Goal: Transaction & Acquisition: Obtain resource

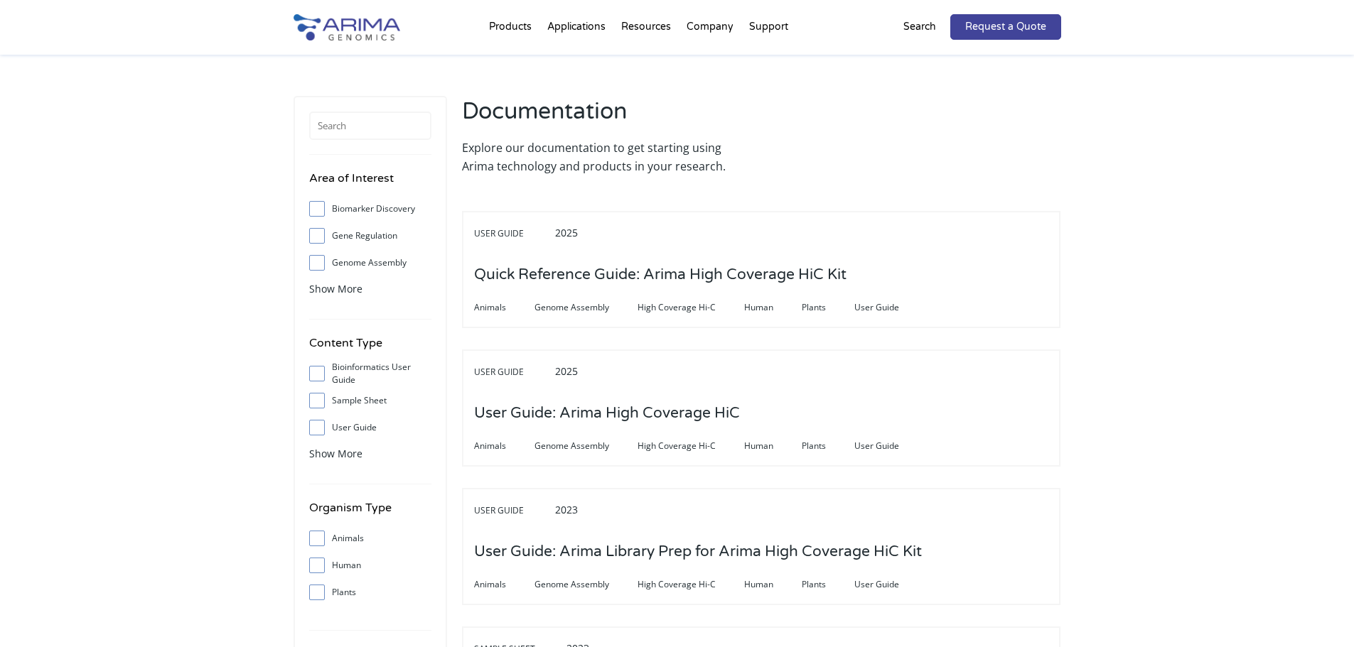
click at [535, 392] on h3 "User Guide: Arima High Coverage HiC" at bounding box center [607, 414] width 266 height 44
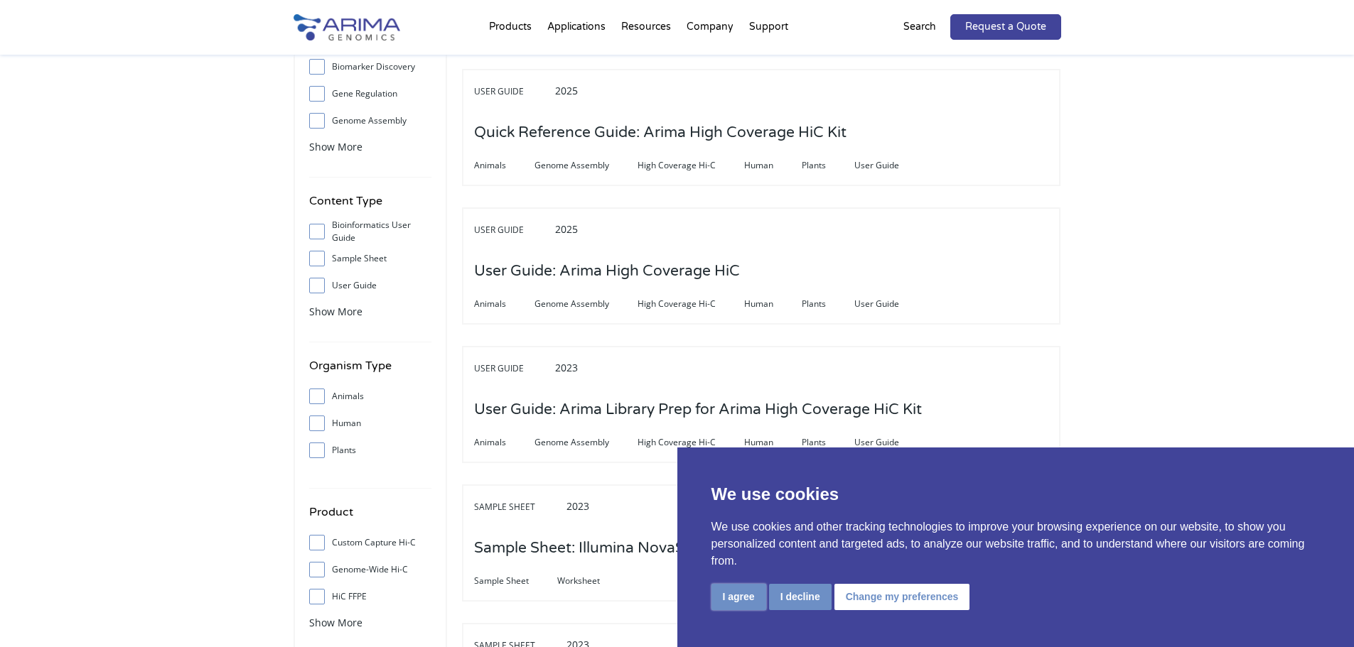
click at [741, 593] on button "I agree" at bounding box center [738, 597] width 55 height 26
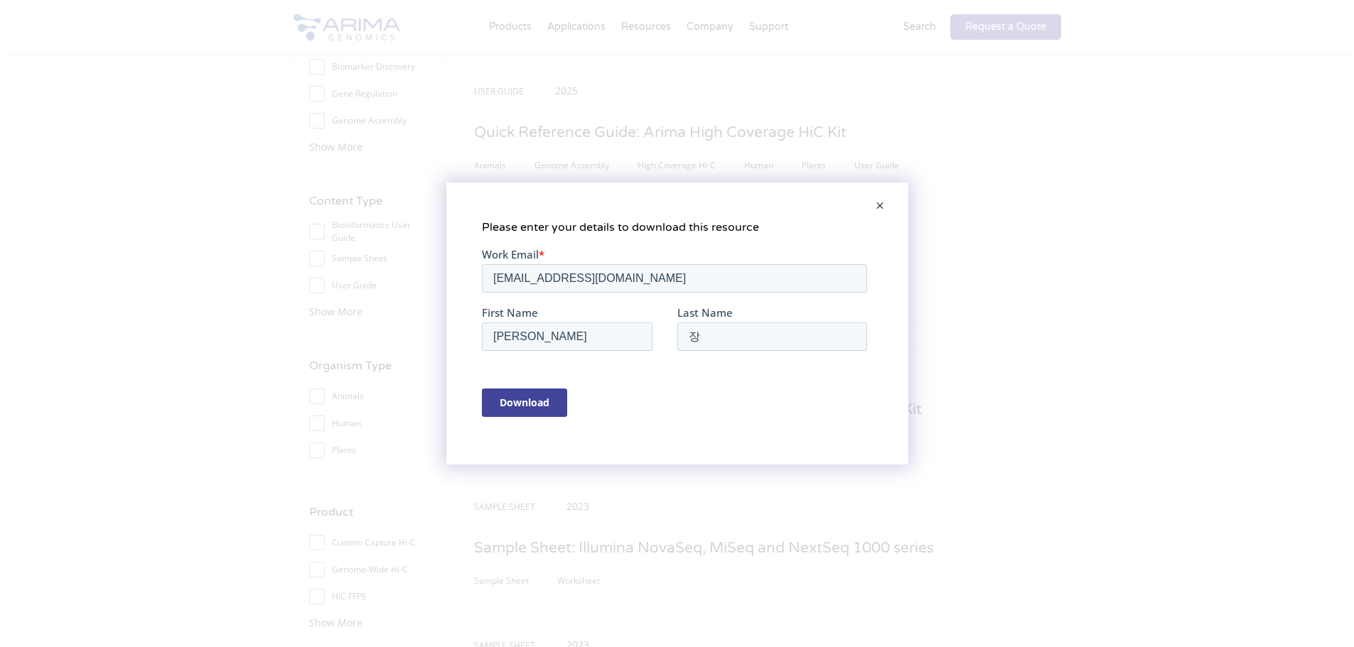
click at [886, 205] on span at bounding box center [880, 207] width 28 height 34
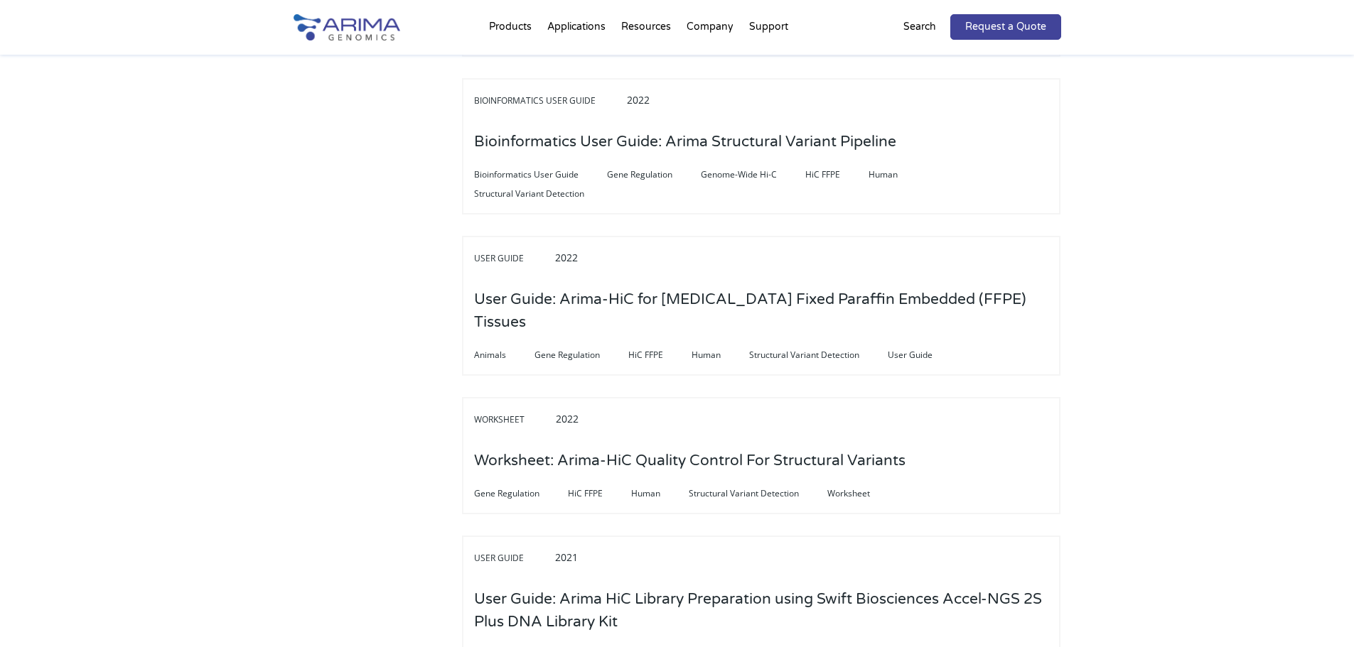
scroll to position [1195, 0]
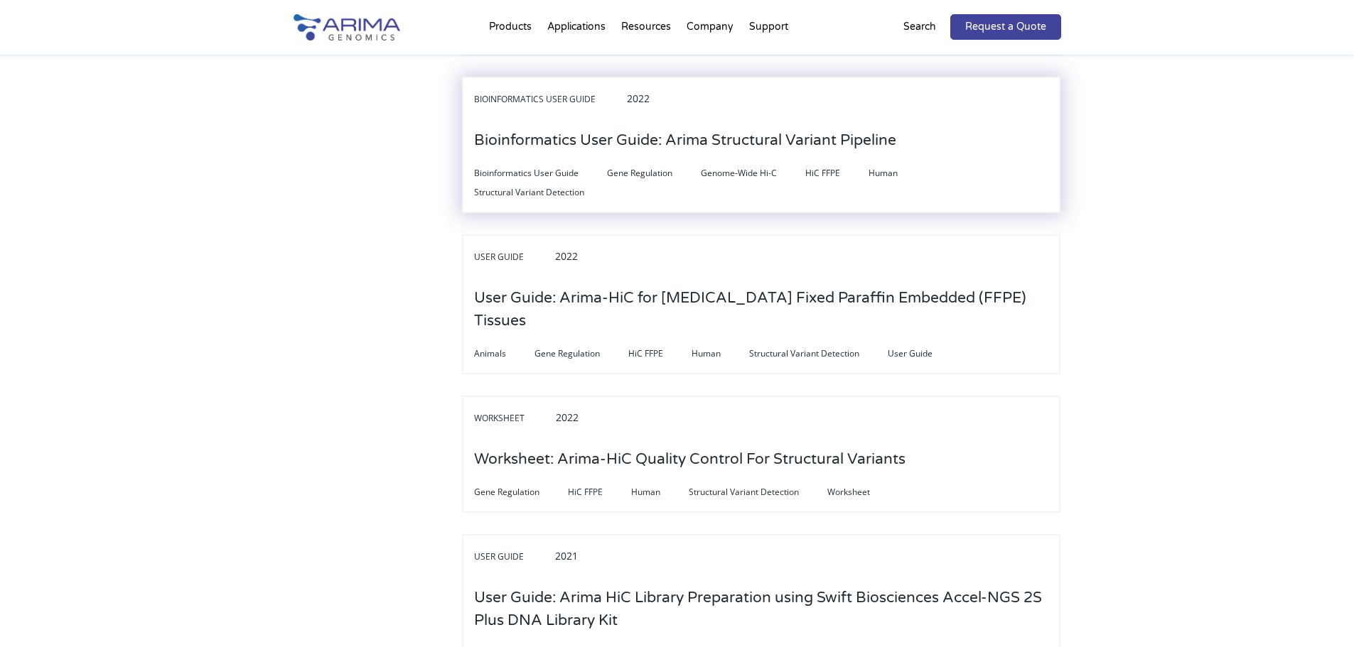
click at [755, 124] on h3 "Bioinformatics User Guide: Arima Structural Variant Pipeline" at bounding box center [685, 141] width 422 height 44
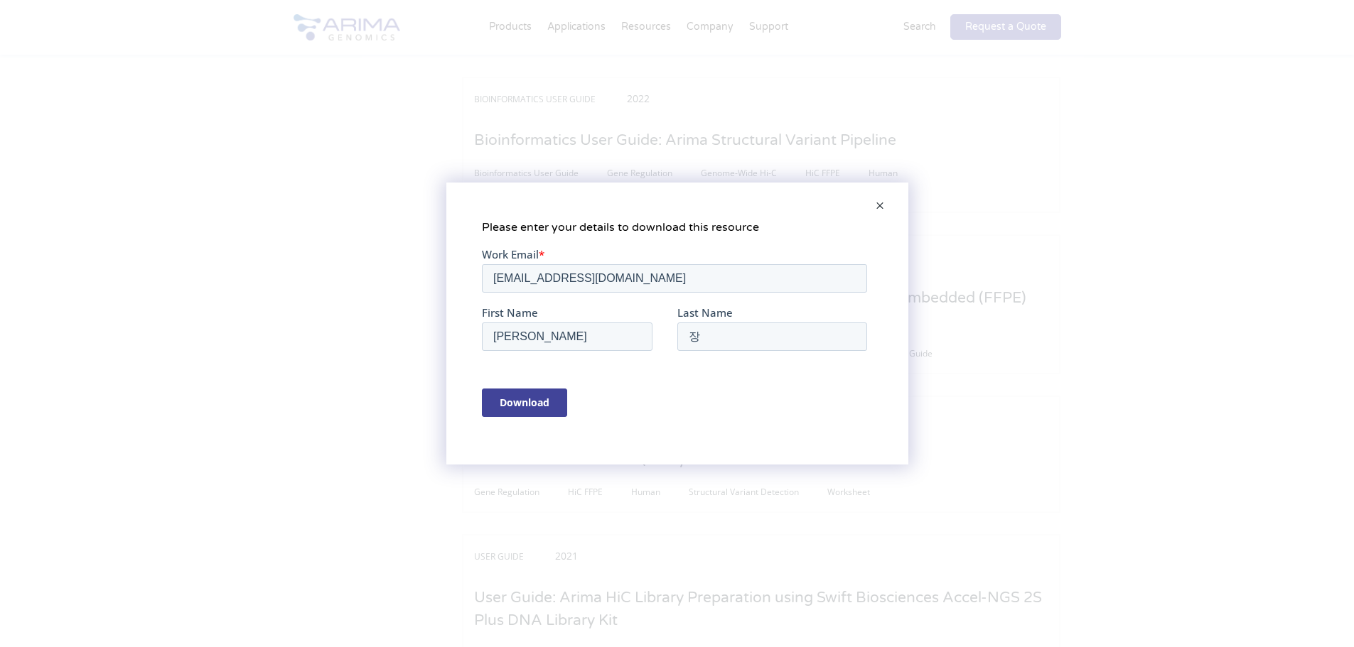
scroll to position [0, 0]
click at [876, 200] on span at bounding box center [880, 207] width 28 height 34
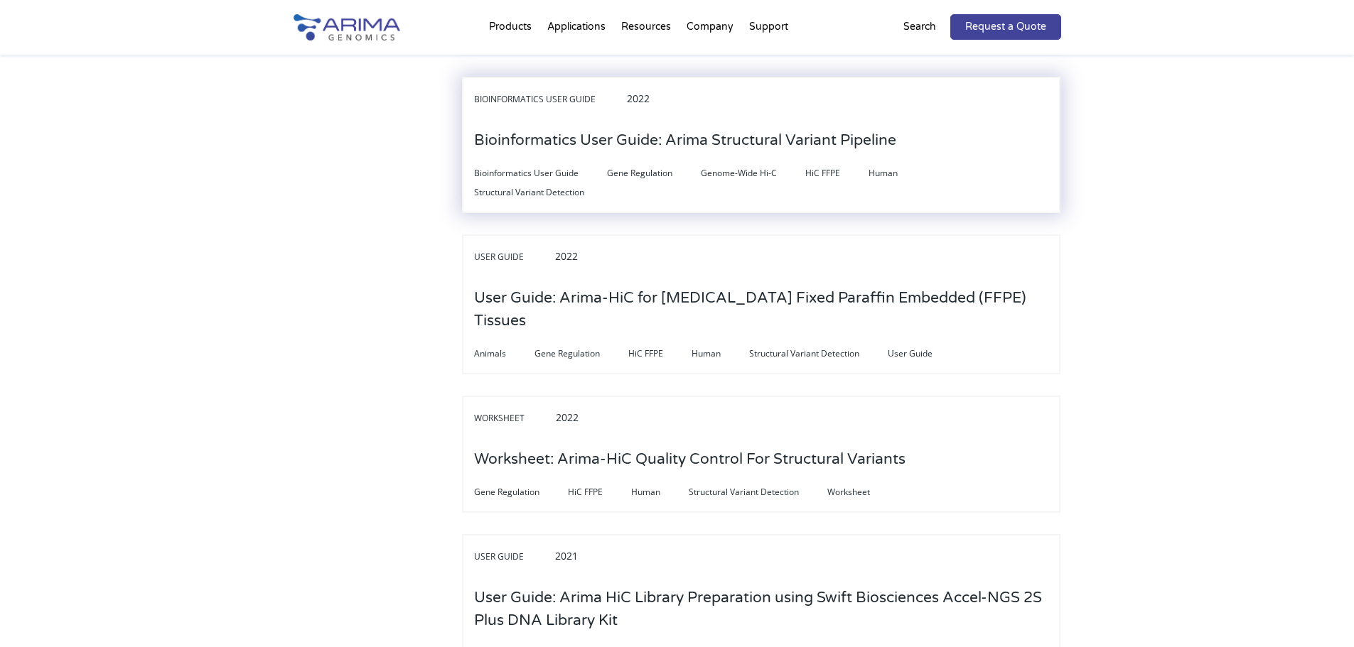
click at [637, 151] on h3 "Bioinformatics User Guide: Arima Structural Variant Pipeline" at bounding box center [685, 141] width 422 height 44
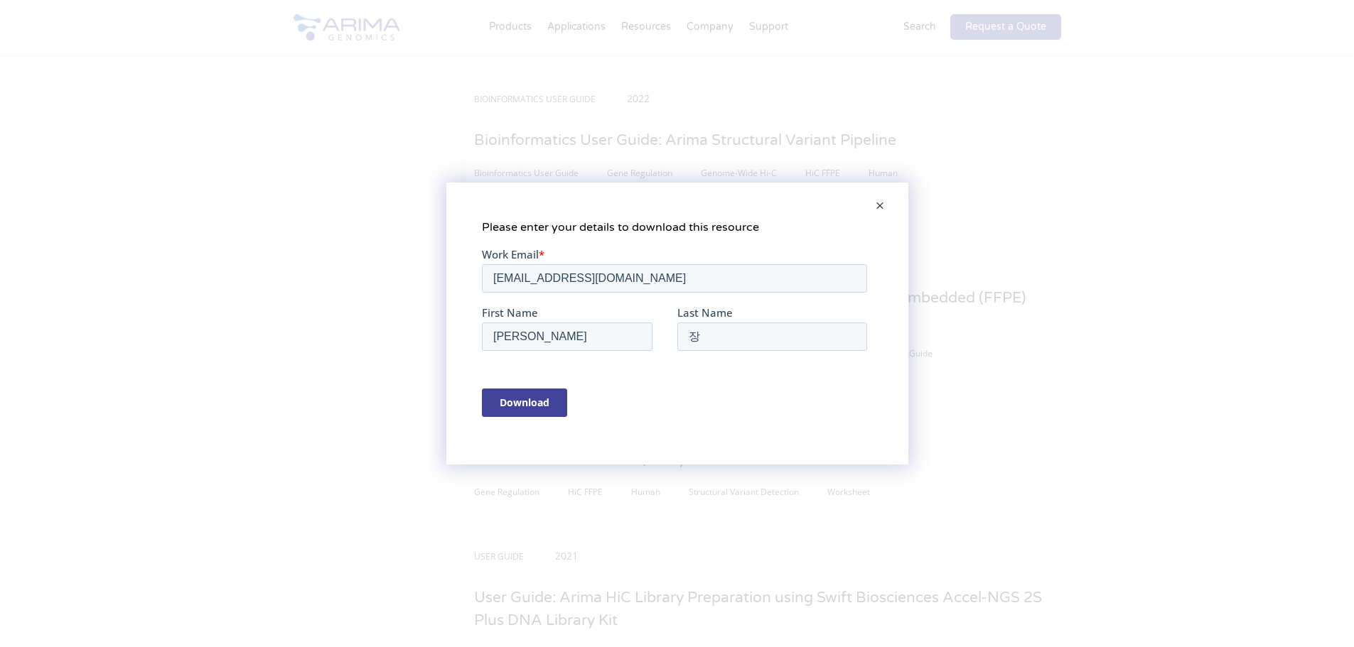
click at [533, 405] on input "Download" at bounding box center [523, 403] width 85 height 28
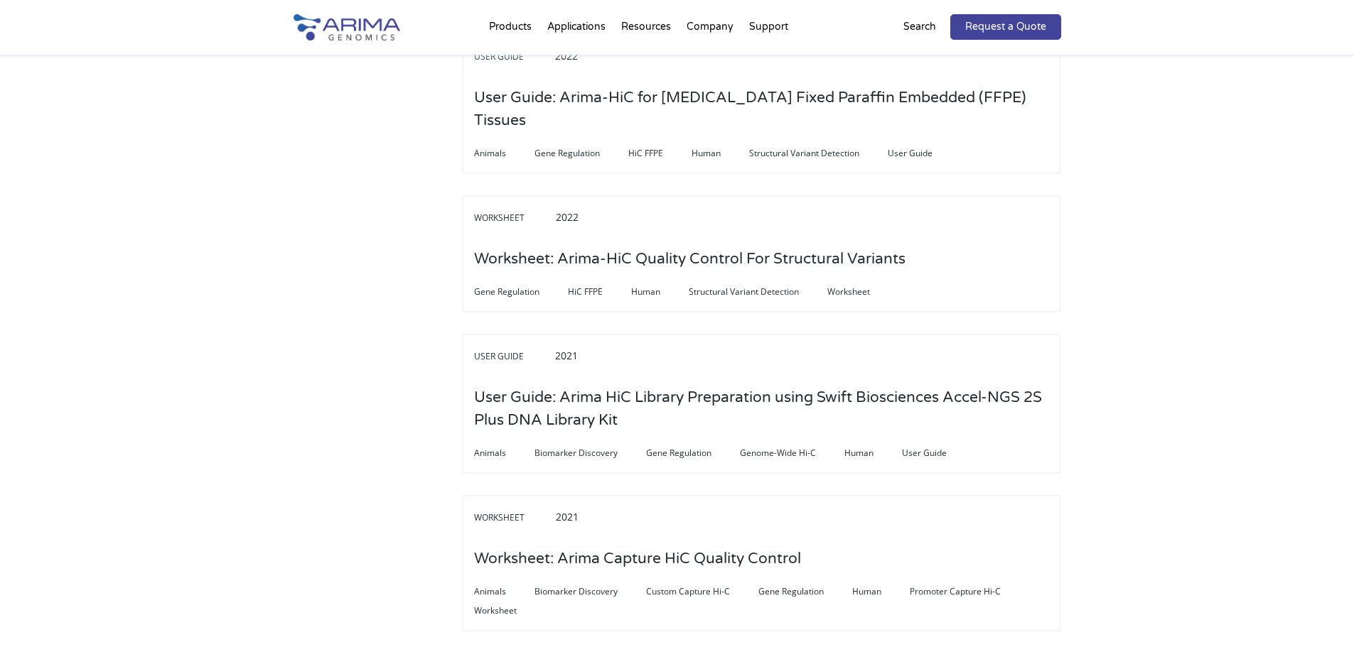
scroll to position [1423, 0]
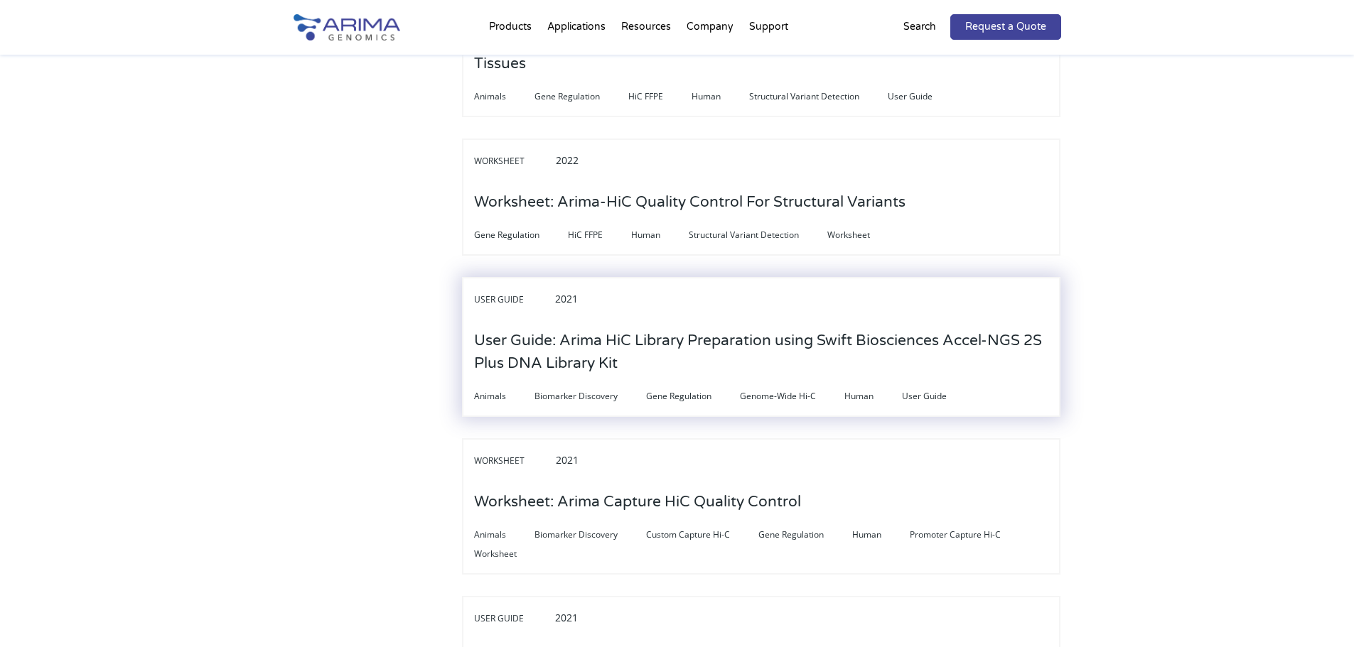
click at [721, 319] on h3 "User Guide: Arima HiC Library Preparation using Swift Biosciences Accel-NGS 2S …" at bounding box center [761, 352] width 574 height 67
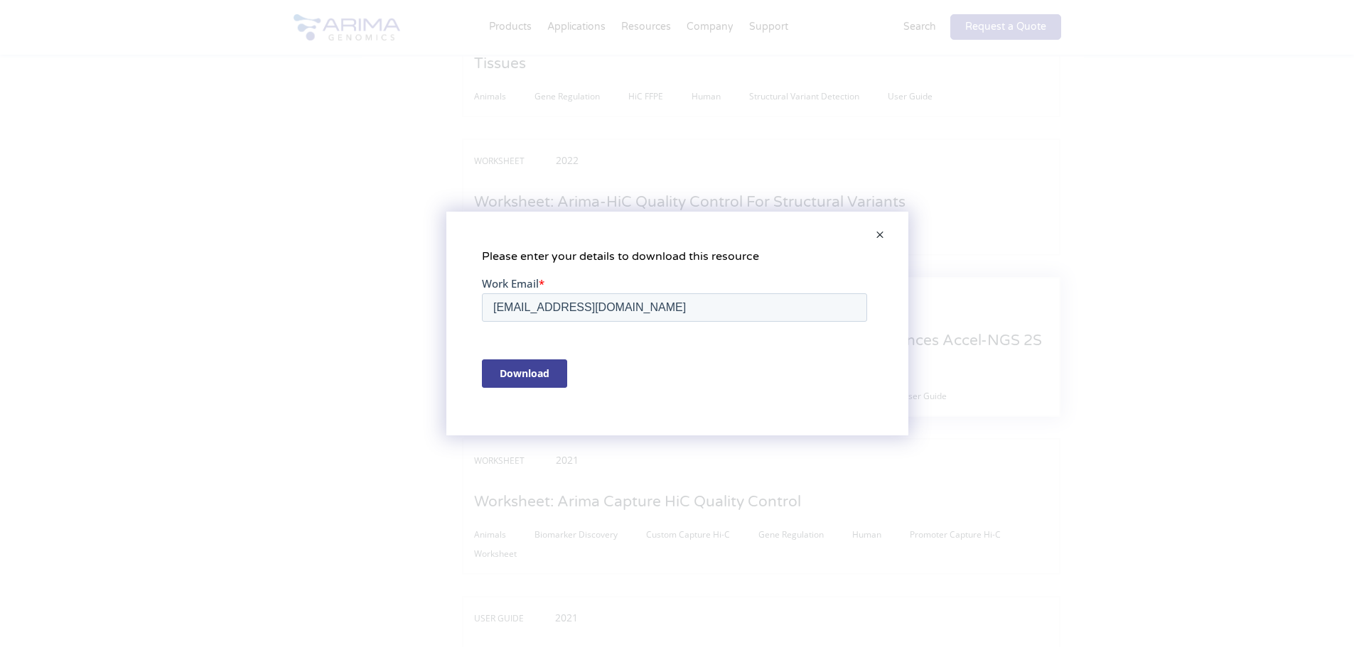
scroll to position [0, 0]
click at [497, 355] on div "Download" at bounding box center [676, 374] width 391 height 53
click at [497, 375] on input "Download" at bounding box center [523, 374] width 85 height 28
click at [514, 366] on input "Download" at bounding box center [523, 374] width 85 height 28
click at [876, 234] on span at bounding box center [880, 236] width 28 height 34
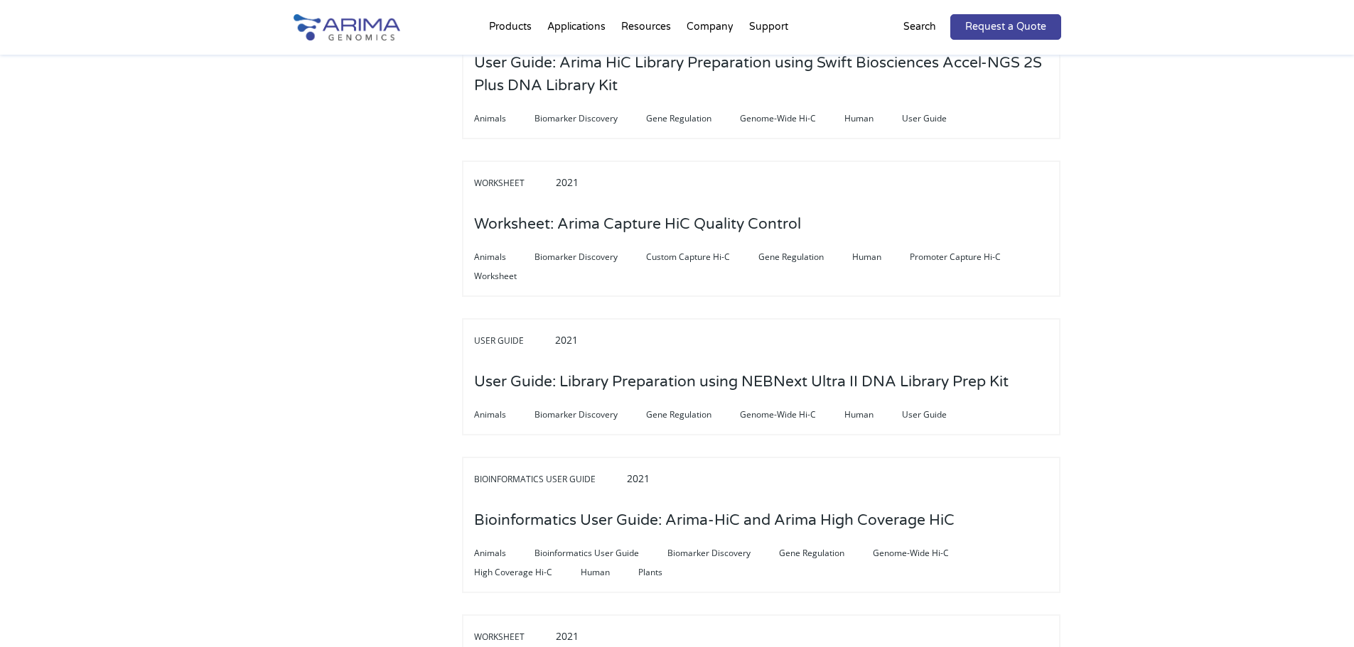
scroll to position [1707, 0]
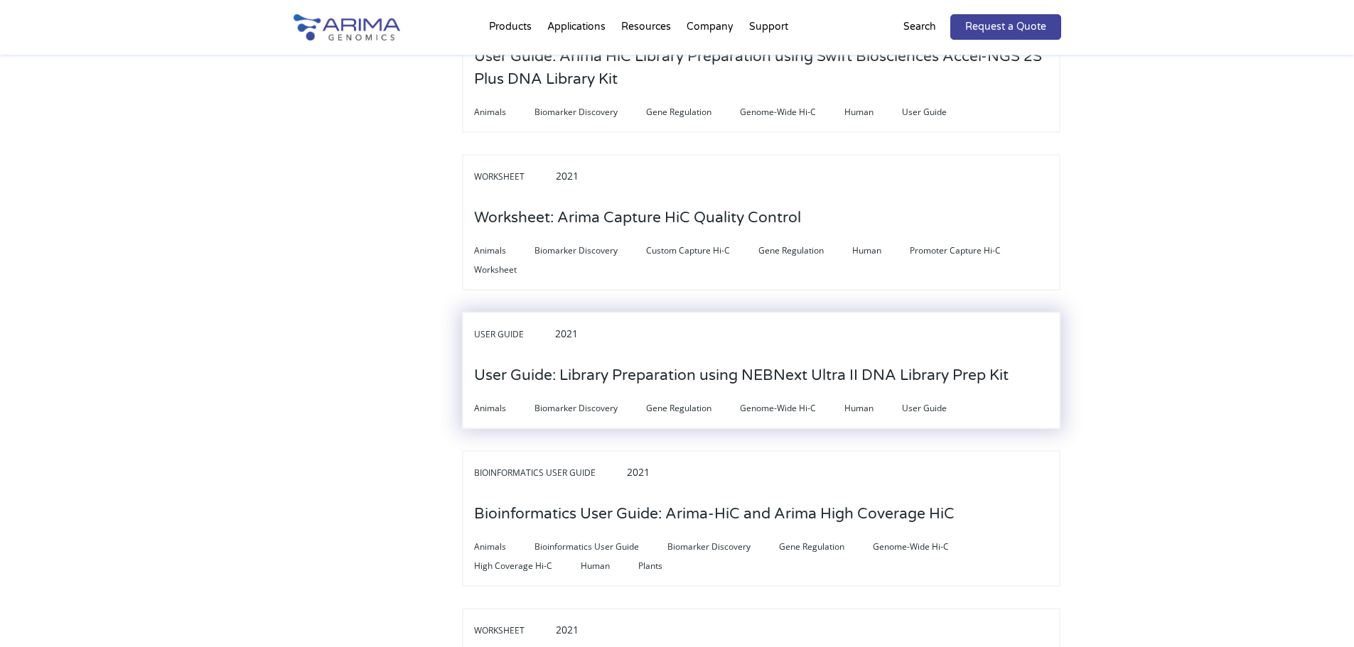
click at [758, 354] on h3 "User Guide: Library Preparation using NEBNext Ultra II DNA Library Prep Kit" at bounding box center [741, 376] width 534 height 44
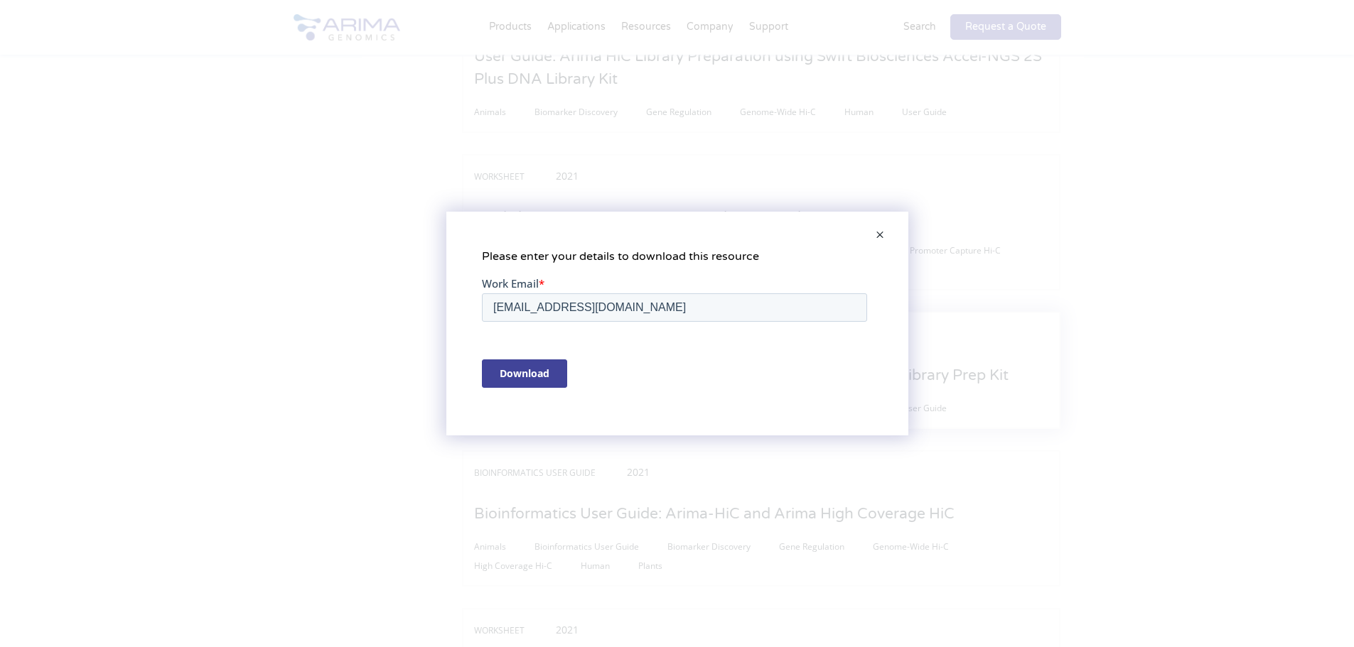
scroll to position [0, 0]
click at [873, 234] on span at bounding box center [880, 236] width 28 height 34
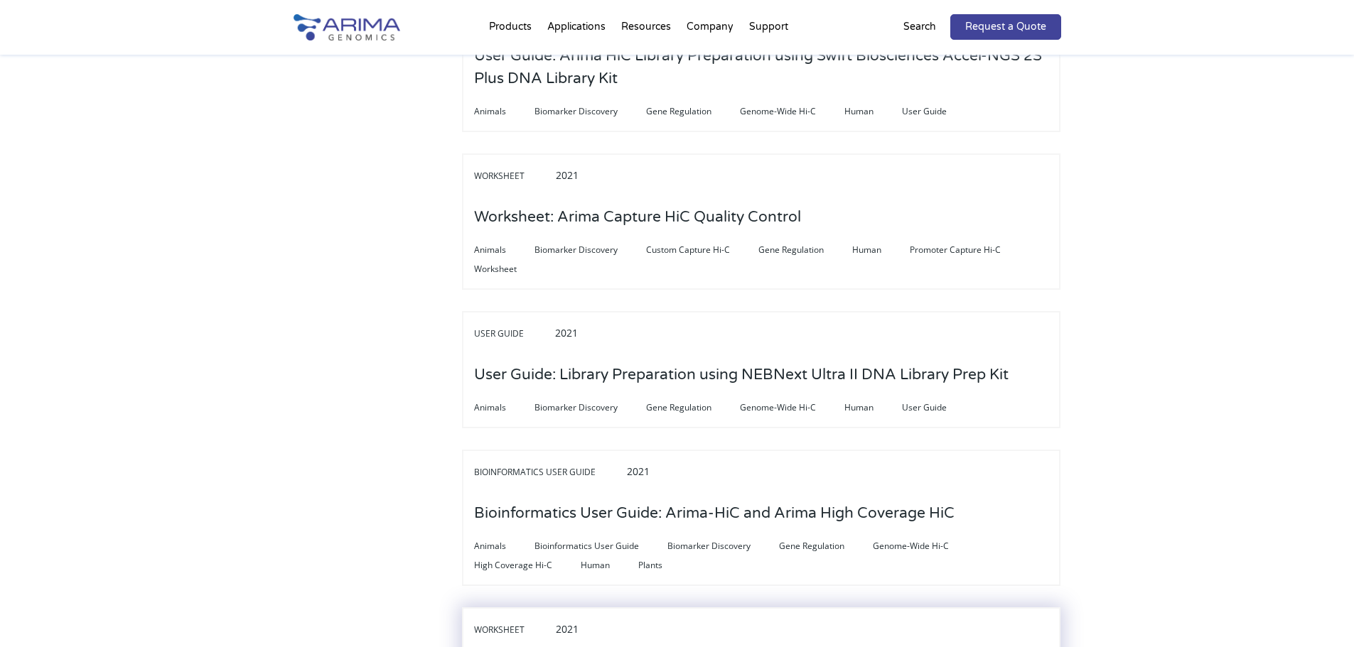
scroll to position [1707, 0]
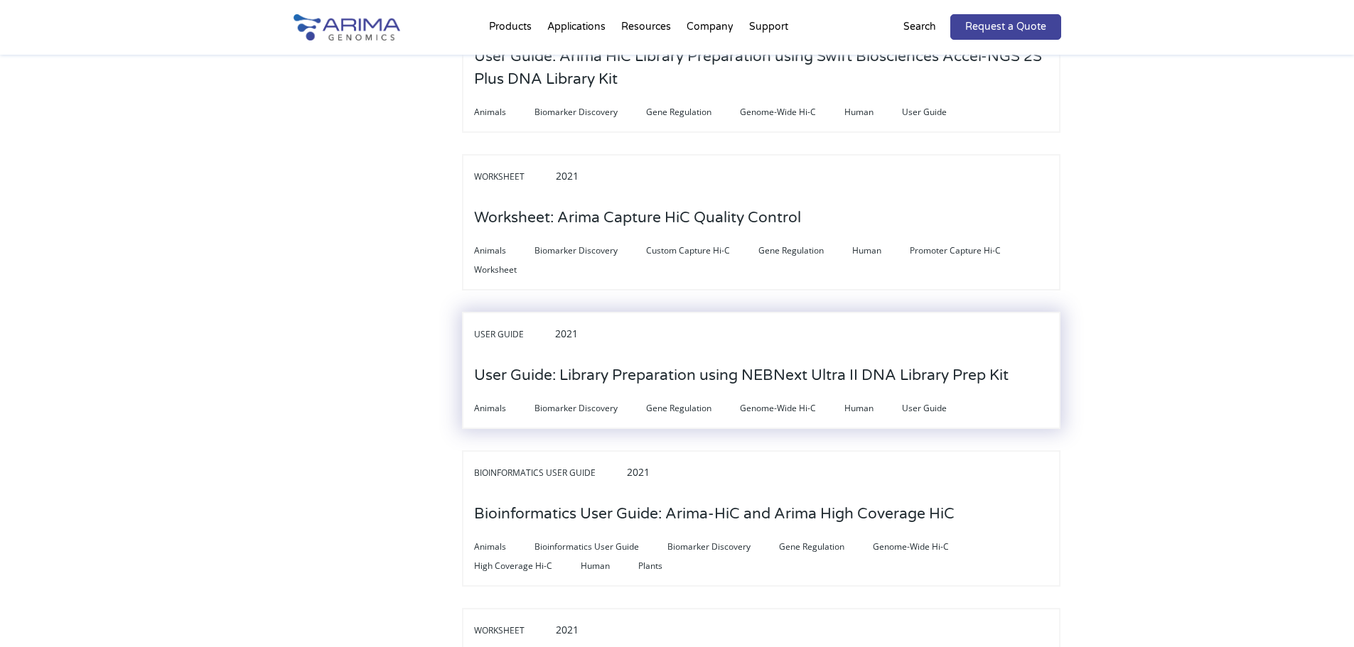
click at [832, 354] on h3 "User Guide: Library Preparation using NEBNext Ultra II DNA Library Prep Kit" at bounding box center [741, 376] width 534 height 44
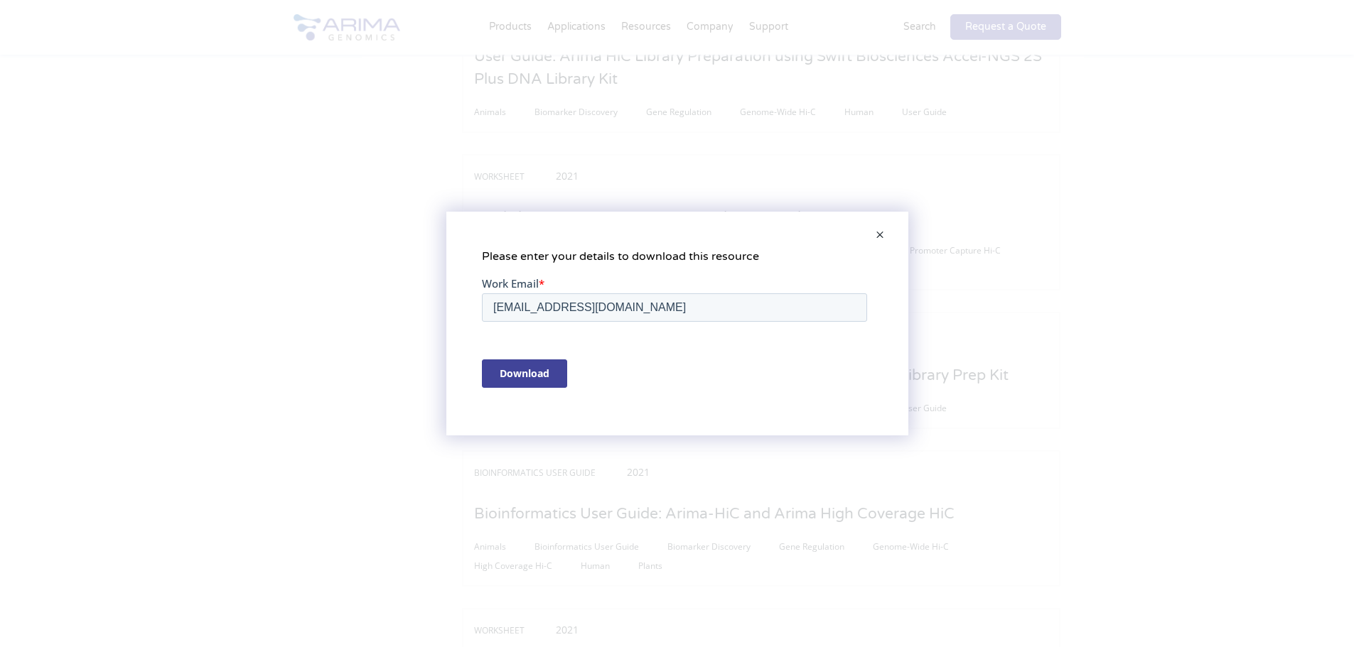
scroll to position [0, 0]
click at [519, 377] on input "Download" at bounding box center [523, 374] width 85 height 28
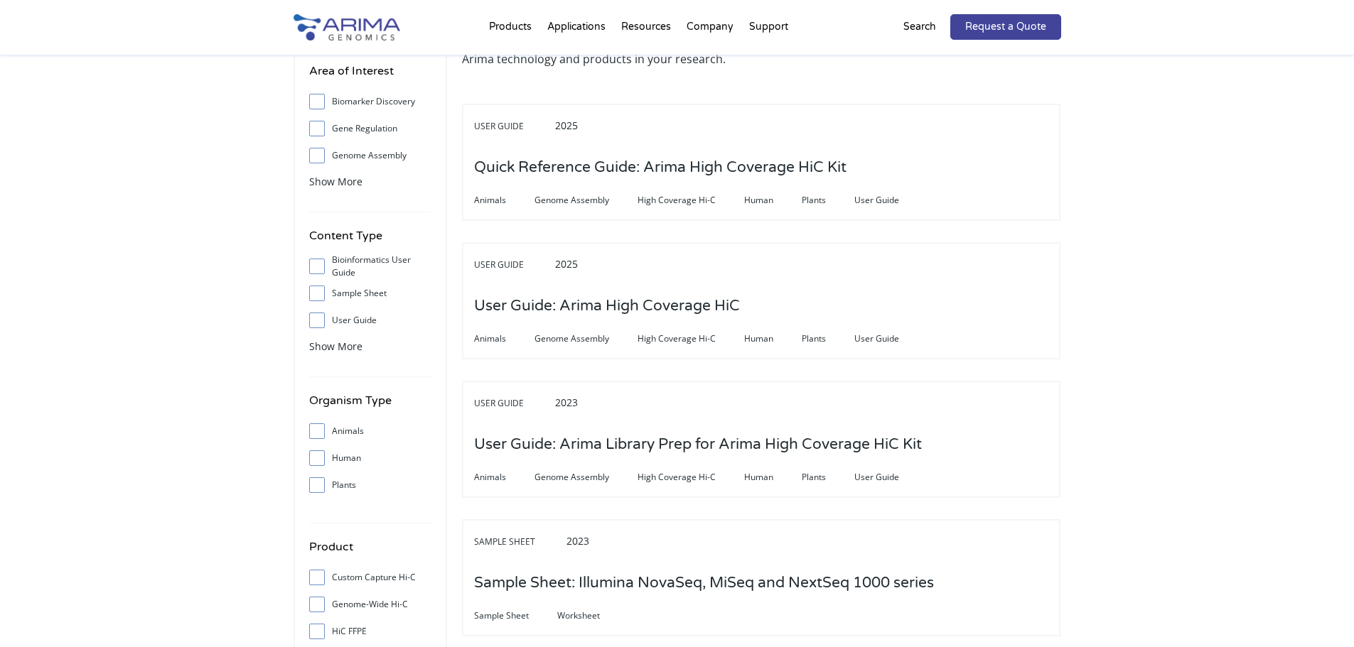
scroll to position [114, 0]
